Goal: Contribute content: Add original content to the website for others to see

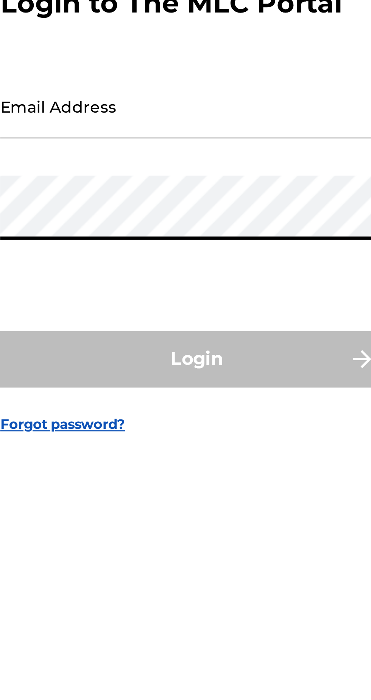
type input "[EMAIL_ADDRESS][DOMAIN_NAME]"
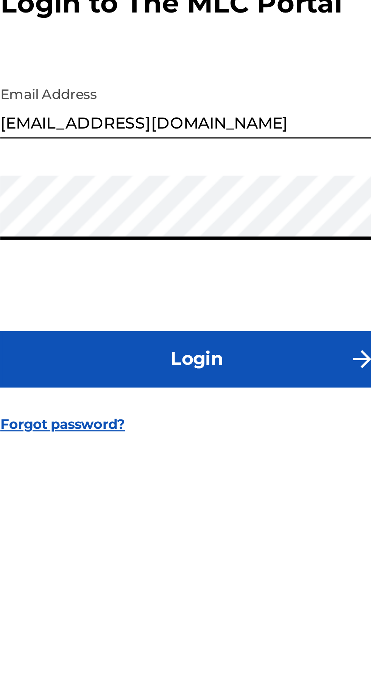
click at [226, 423] on button "Login" at bounding box center [185, 413] width 133 height 19
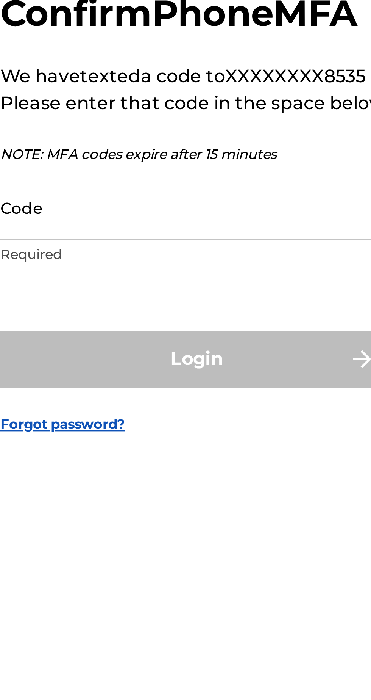
click at [212, 373] on input "Code" at bounding box center [183, 362] width 128 height 22
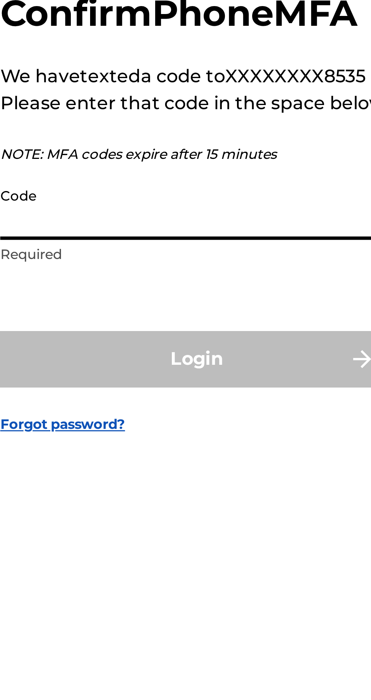
click at [203, 373] on input "Code" at bounding box center [183, 362] width 128 height 22
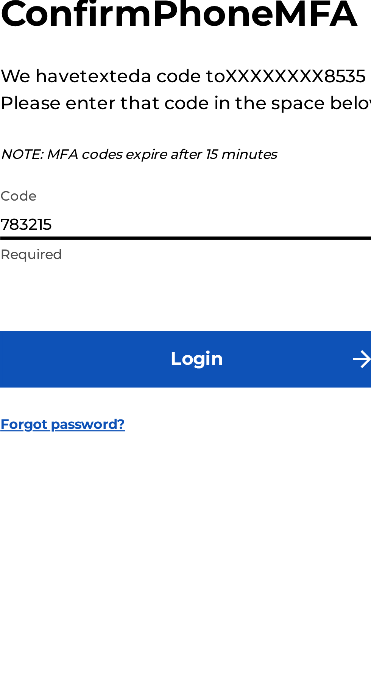
type input "783215"
click at [227, 422] on button "Login" at bounding box center [185, 412] width 133 height 19
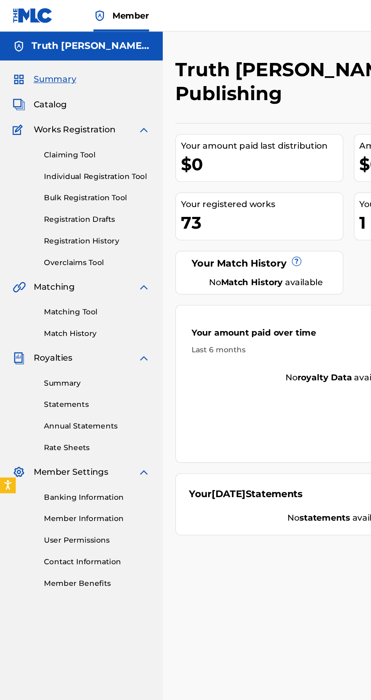
click at [95, 127] on link "Individual Registration Tool" at bounding box center [70, 127] width 77 height 8
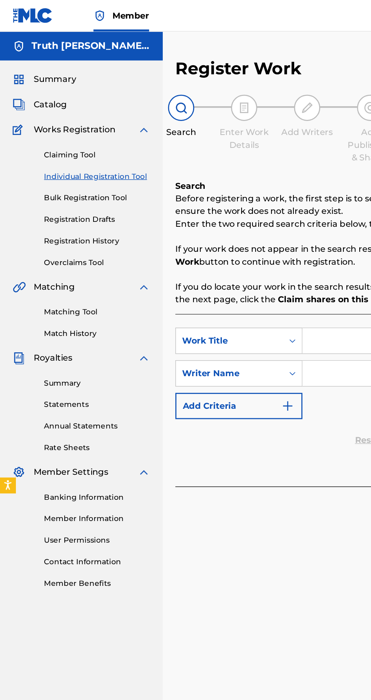
click at [249, 246] on input "Search Form" at bounding box center [290, 245] width 144 height 18
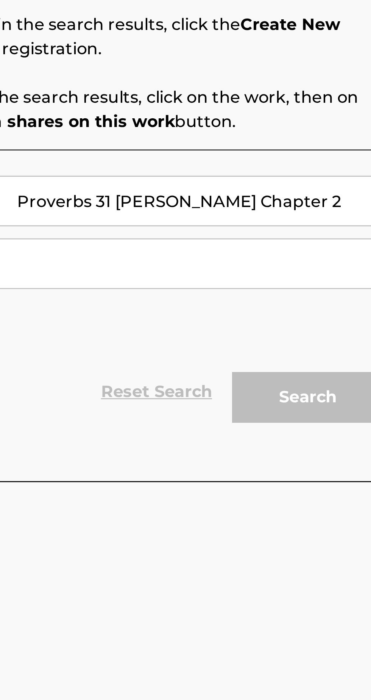
type input "Proverbs 31 [PERSON_NAME] Chapter 2"
click at [327, 266] on input "Search Form" at bounding box center [290, 269] width 144 height 18
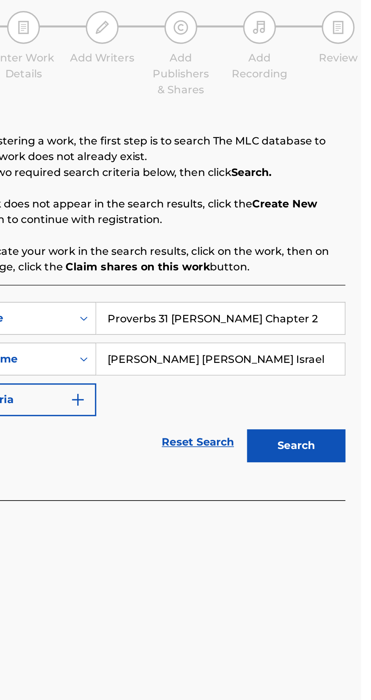
type input "[PERSON_NAME] [PERSON_NAME] Israel"
click at [337, 321] on button "Search" at bounding box center [333, 319] width 57 height 19
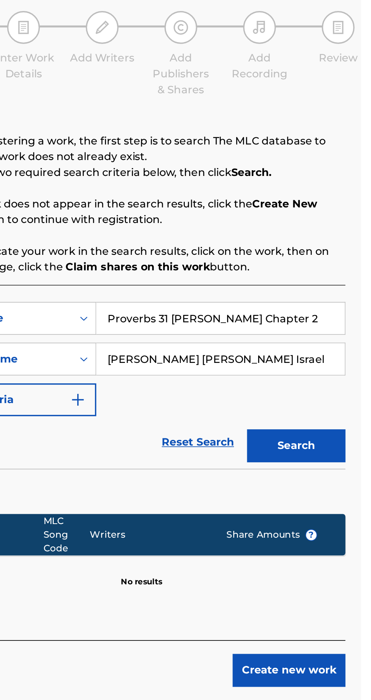
click at [340, 449] on button "Create new work" at bounding box center [329, 448] width 65 height 19
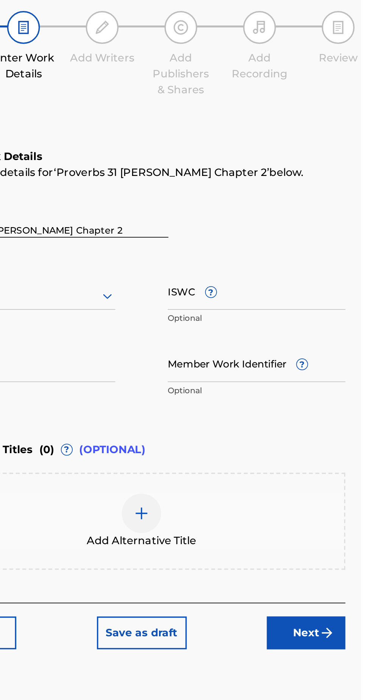
click at [345, 428] on button "Next" at bounding box center [339, 427] width 45 height 19
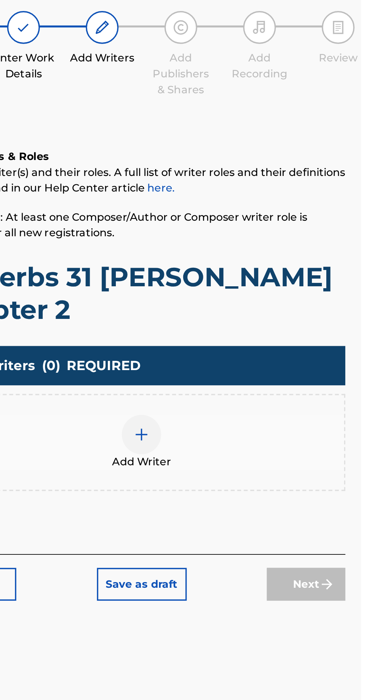
scroll to position [34, 0]
click at [244, 308] on img at bounding box center [244, 312] width 9 height 9
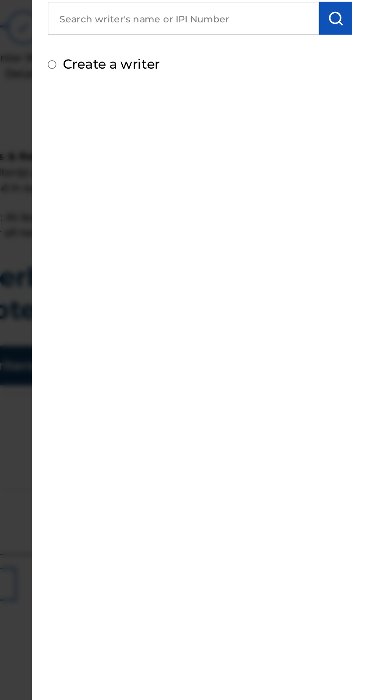
click at [361, 72] on img "submit" at bounding box center [356, 72] width 9 height 9
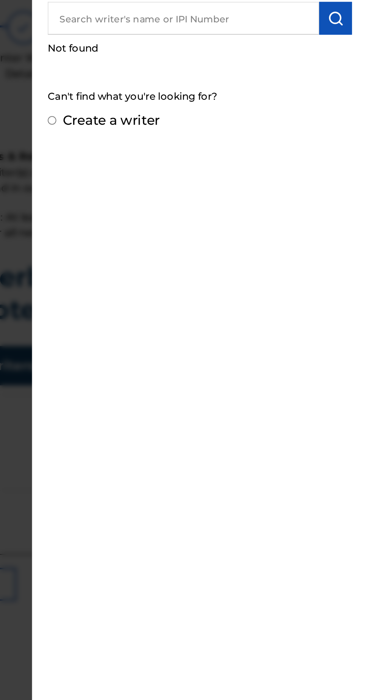
click at [333, 70] on input "text" at bounding box center [268, 72] width 157 height 19
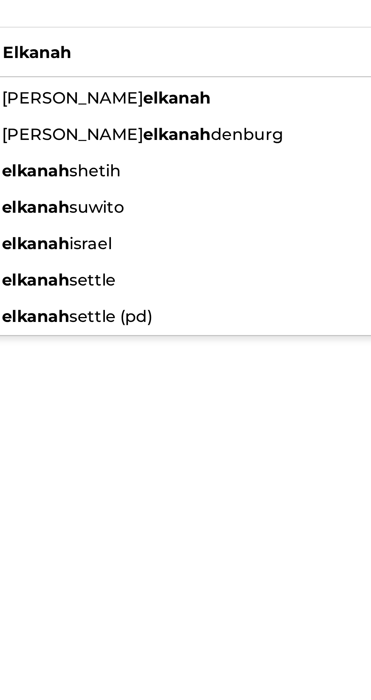
scroll to position [31, 0]
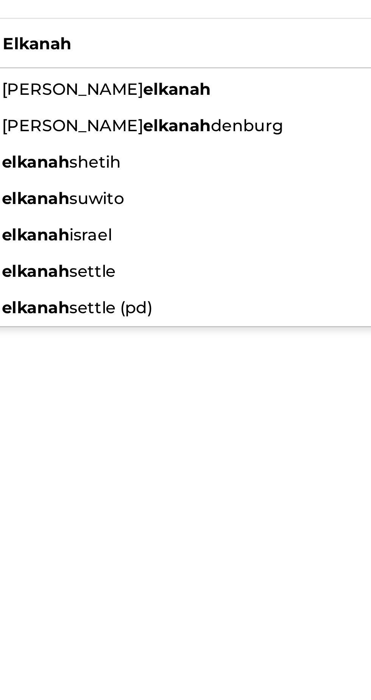
click at [261, 146] on div "elkanah israel" at bounding box center [268, 145] width 157 height 14
type input "elkanah israel"
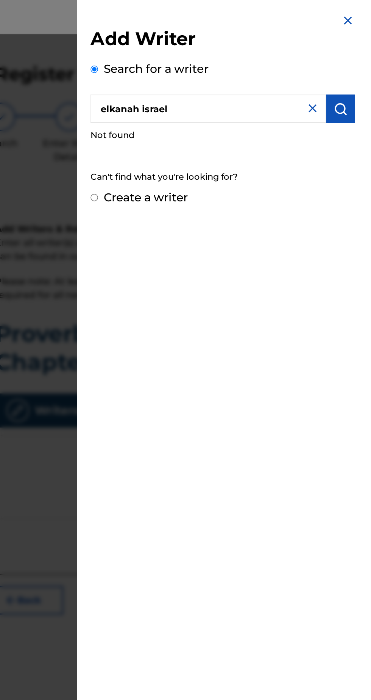
click at [363, 78] on button "submit" at bounding box center [356, 72] width 19 height 19
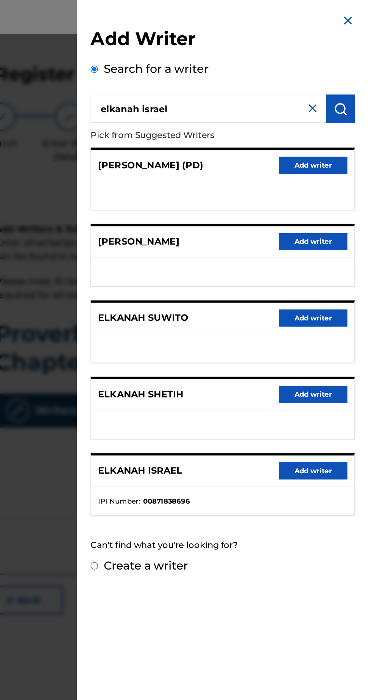
click at [350, 317] on button "Add writer" at bounding box center [338, 312] width 45 height 11
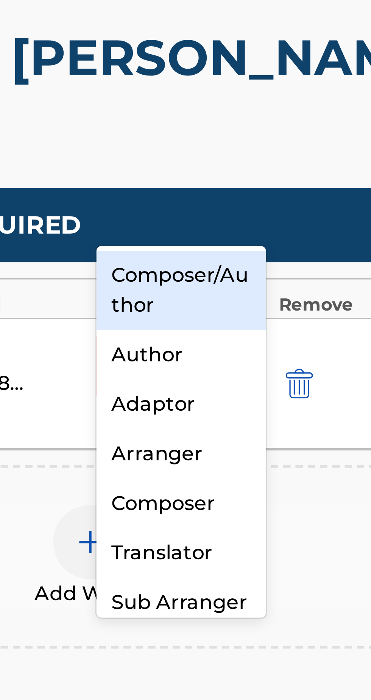
click at [287, 294] on div "Composer/Author" at bounding box center [272, 293] width 52 height 24
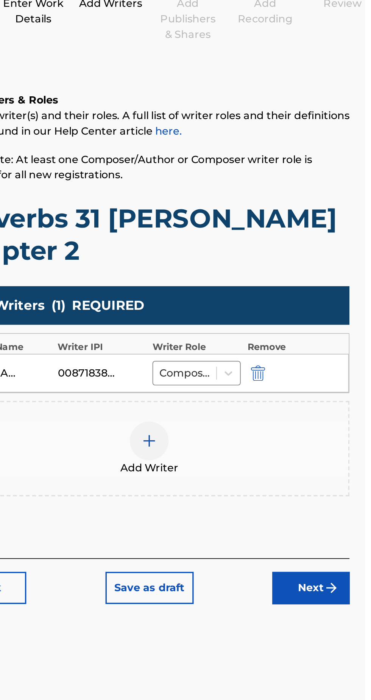
click at [352, 429] on button "Next" at bounding box center [339, 438] width 45 height 19
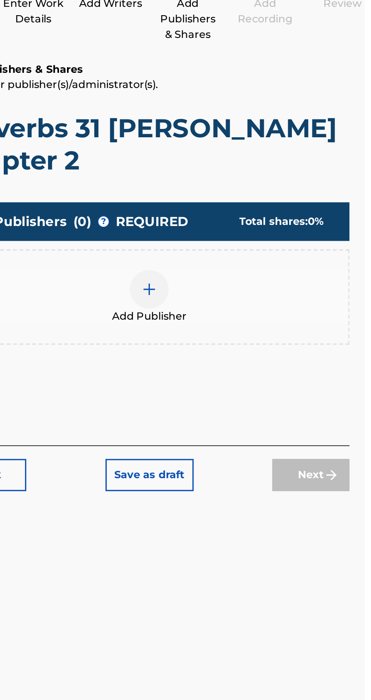
click at [250, 252] on div at bounding box center [244, 263] width 23 height 23
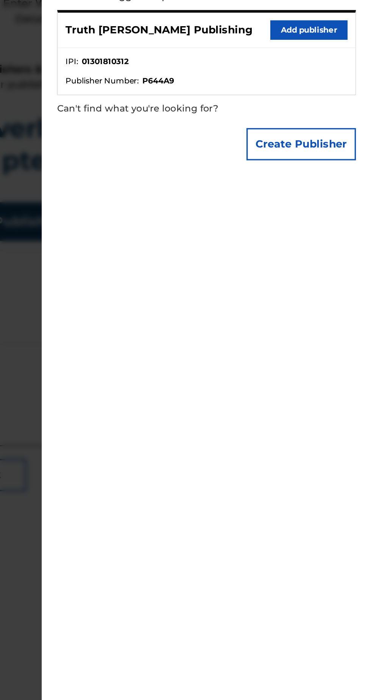
click at [352, 117] on button "Add publisher" at bounding box center [338, 110] width 45 height 11
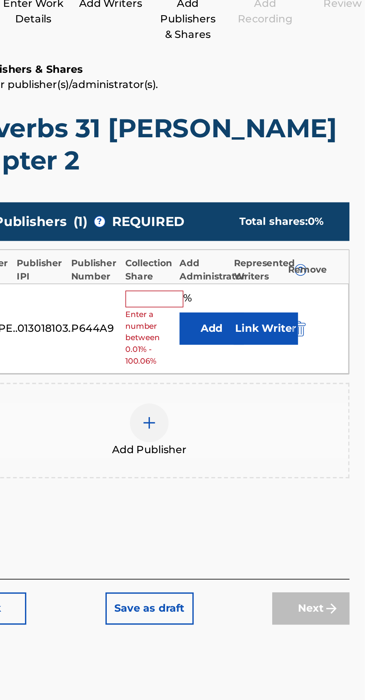
click at [248, 264] on input "text" at bounding box center [247, 269] width 34 height 10
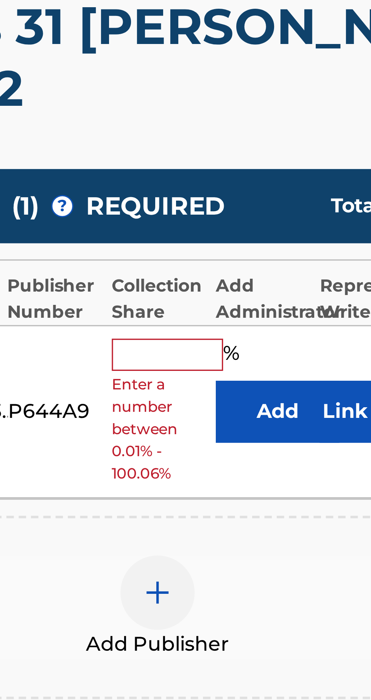
type input "100"
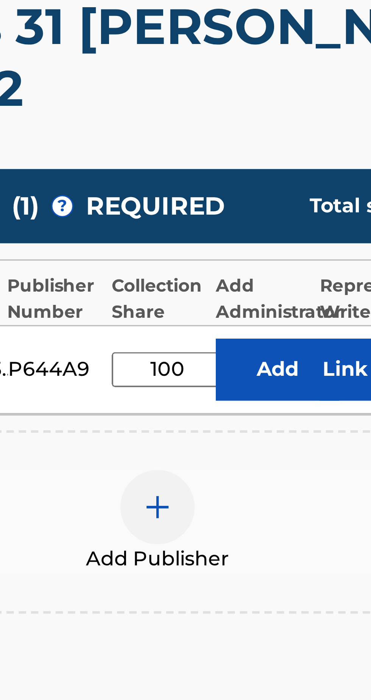
click at [304, 264] on button "Link Writer" at bounding box center [313, 273] width 38 height 19
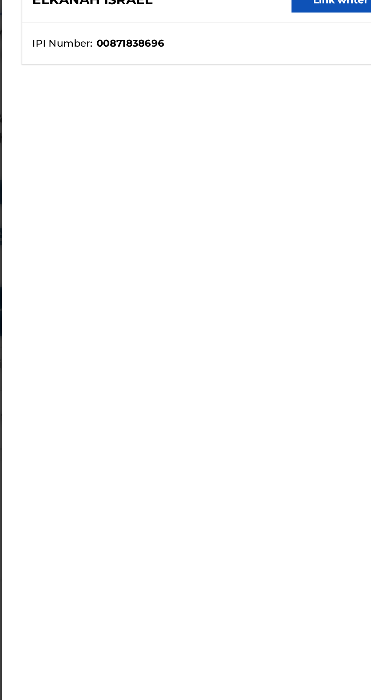
scroll to position [34, 0]
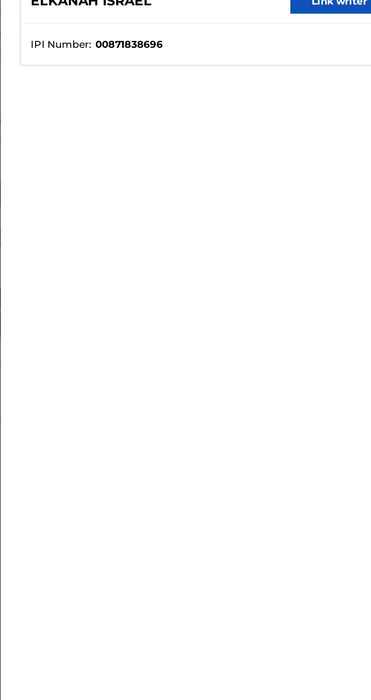
click at [340, 85] on button "Link writer" at bounding box center [338, 79] width 45 height 11
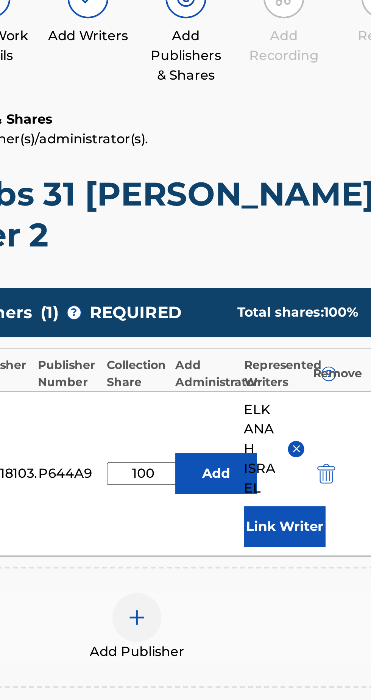
scroll to position [0, 0]
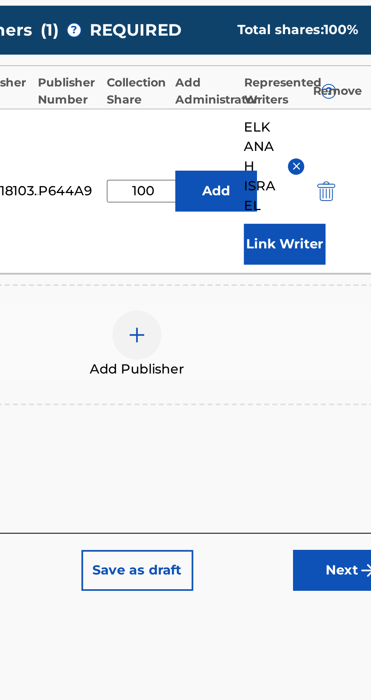
click at [340, 465] on button "Next" at bounding box center [339, 474] width 45 height 19
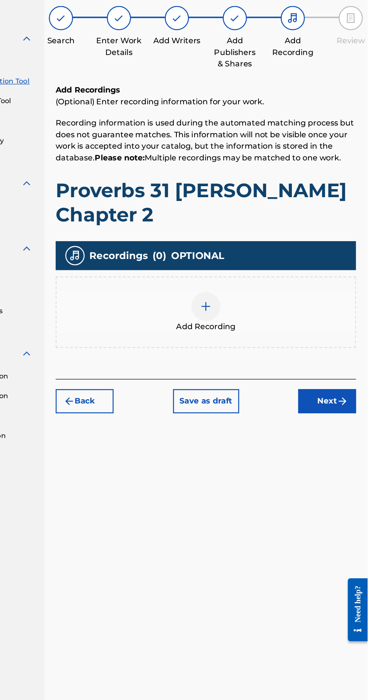
click at [245, 292] on div at bounding box center [244, 303] width 23 height 23
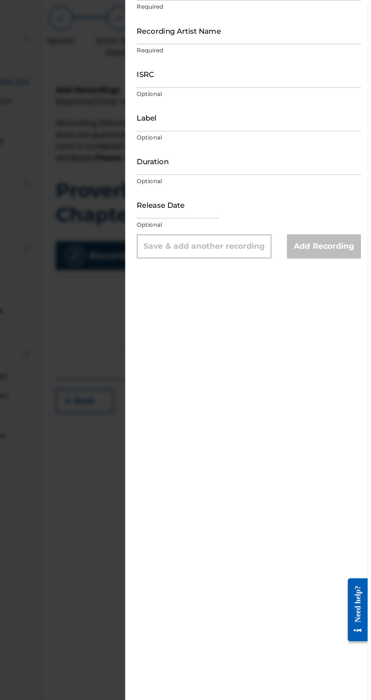
click at [315, 94] on input "Recording Artist Name" at bounding box center [278, 88] width 176 height 22
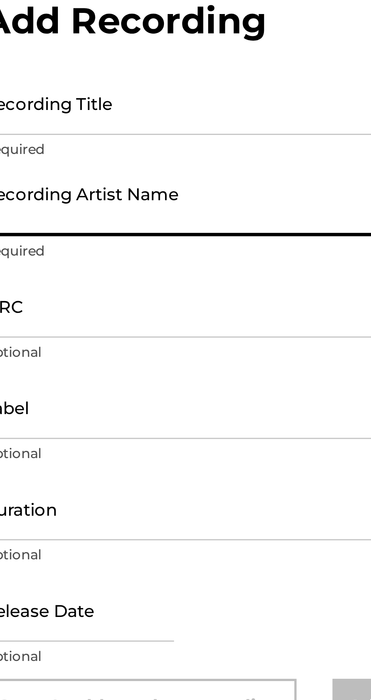
type input "[PERSON_NAME] [PERSON_NAME] Israel"
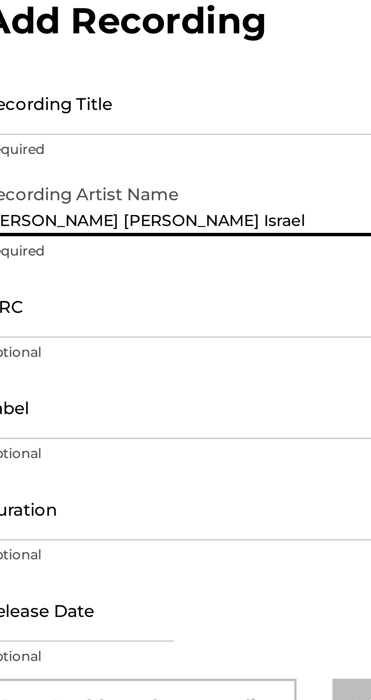
click at [293, 56] on input "Recording Title" at bounding box center [278, 53] width 176 height 22
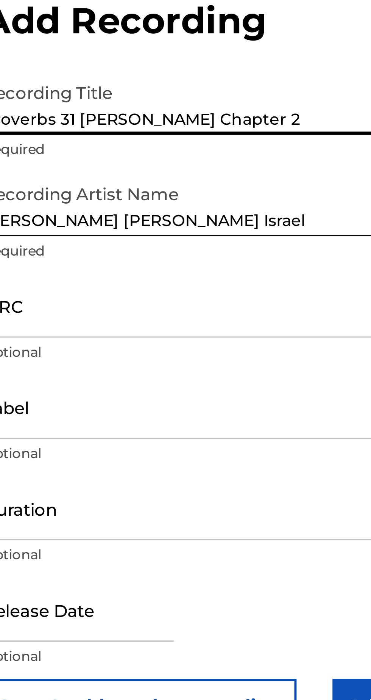
type input "Proverbs 31 [PERSON_NAME] Chapter 2"
click at [283, 127] on input "ISRC" at bounding box center [278, 122] width 176 height 22
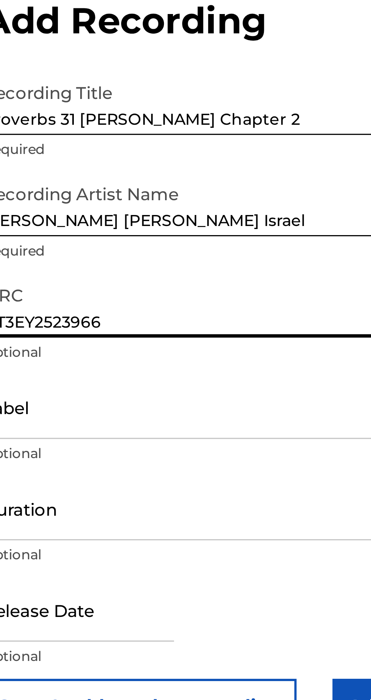
type input "QT3EY2523966"
click at [290, 163] on input "Label" at bounding box center [278, 156] width 176 height 22
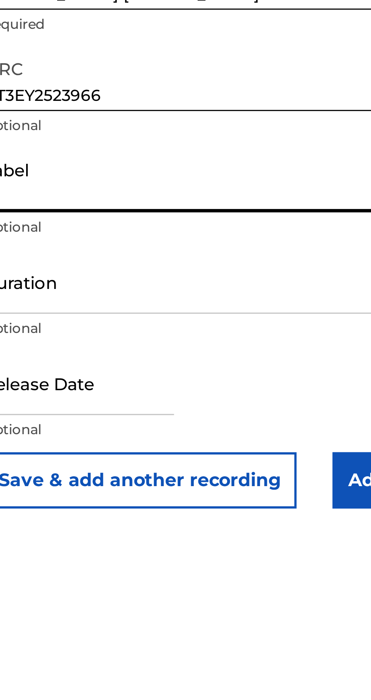
type input "Truth [PERSON_NAME] Records"
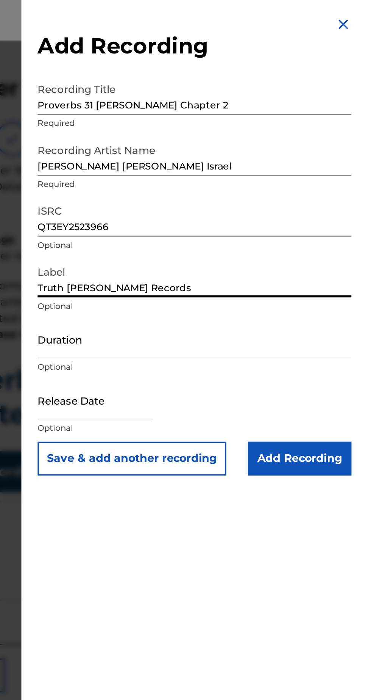
click at [347, 262] on input "Add Recording" at bounding box center [337, 256] width 58 height 19
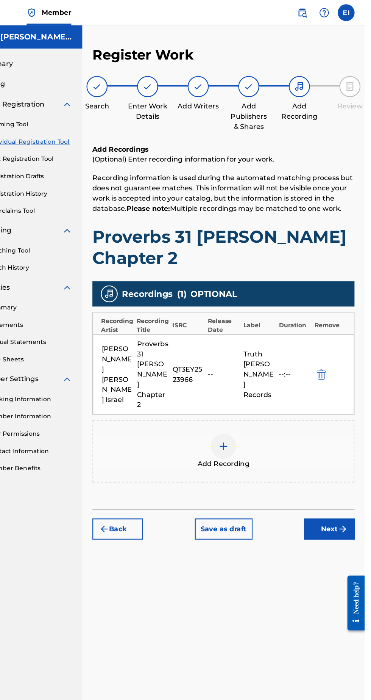
click at [343, 465] on button "Next" at bounding box center [339, 474] width 45 height 19
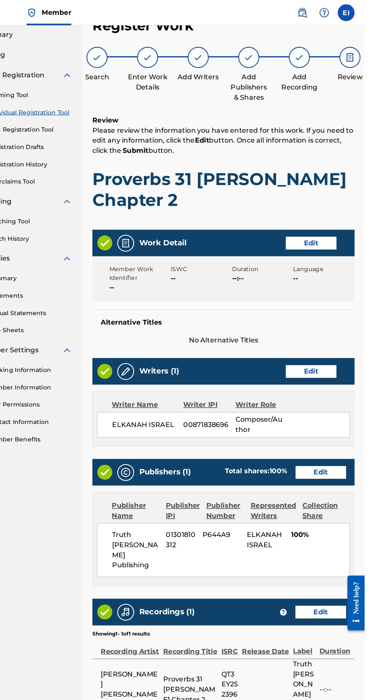
scroll to position [34, 0]
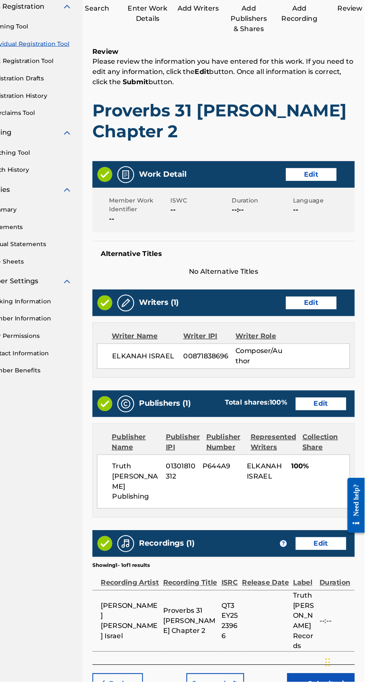
click at [342, 692] on button "Submit" at bounding box center [332, 701] width 61 height 19
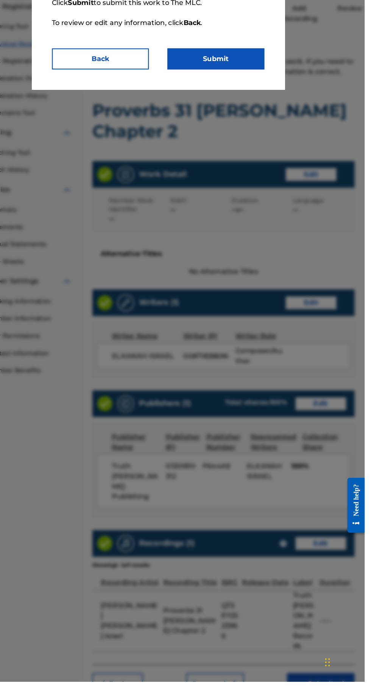
scroll to position [0, 0]
click at [260, 150] on button "Submit" at bounding box center [237, 140] width 87 height 19
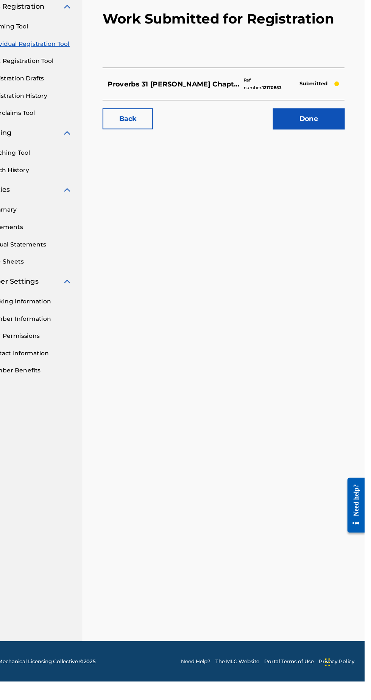
click at [333, 188] on link "Done" at bounding box center [321, 194] width 64 height 19
